Goal: Navigation & Orientation: Find specific page/section

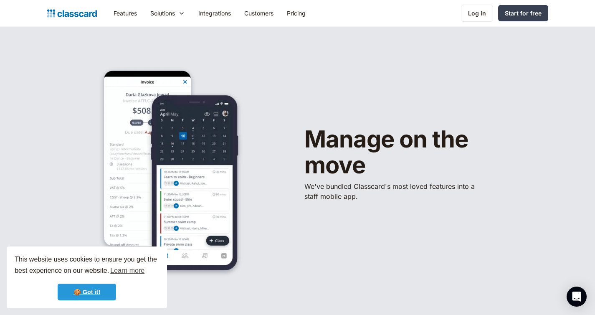
click at [88, 295] on link "🍪 Got it!" at bounding box center [87, 292] width 58 height 17
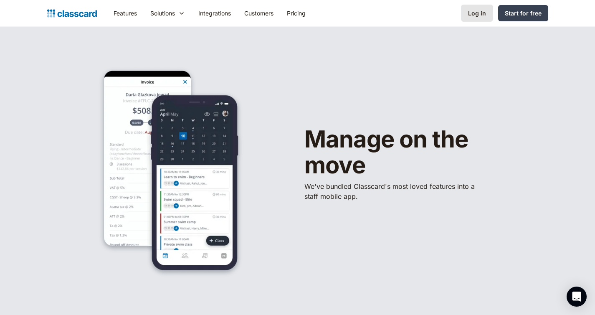
click at [487, 14] on link "Log in" at bounding box center [477, 13] width 32 height 17
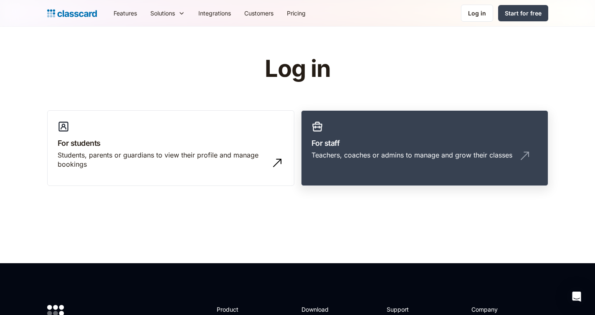
click at [354, 150] on div "Teachers, coaches or admins to manage and grow their classes" at bounding box center [412, 154] width 201 height 9
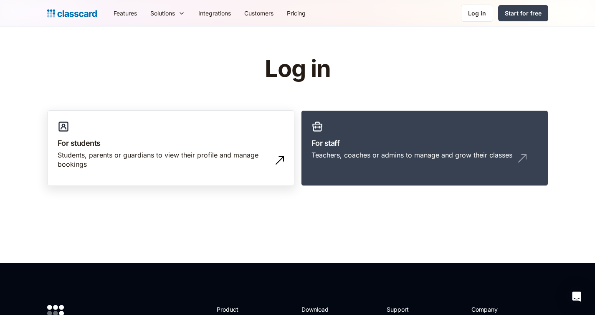
click at [142, 150] on div "Students, parents or guardians to view their profile and manage bookings" at bounding box center [163, 159] width 210 height 19
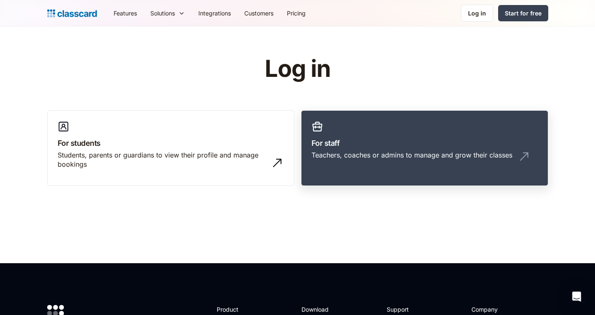
click at [346, 145] on h3 "For staff" at bounding box center [425, 142] width 226 height 11
click at [341, 156] on div "Teachers, coaches or admins to manage and grow their classes" at bounding box center [412, 154] width 201 height 9
